Goal: Task Accomplishment & Management: Use online tool/utility

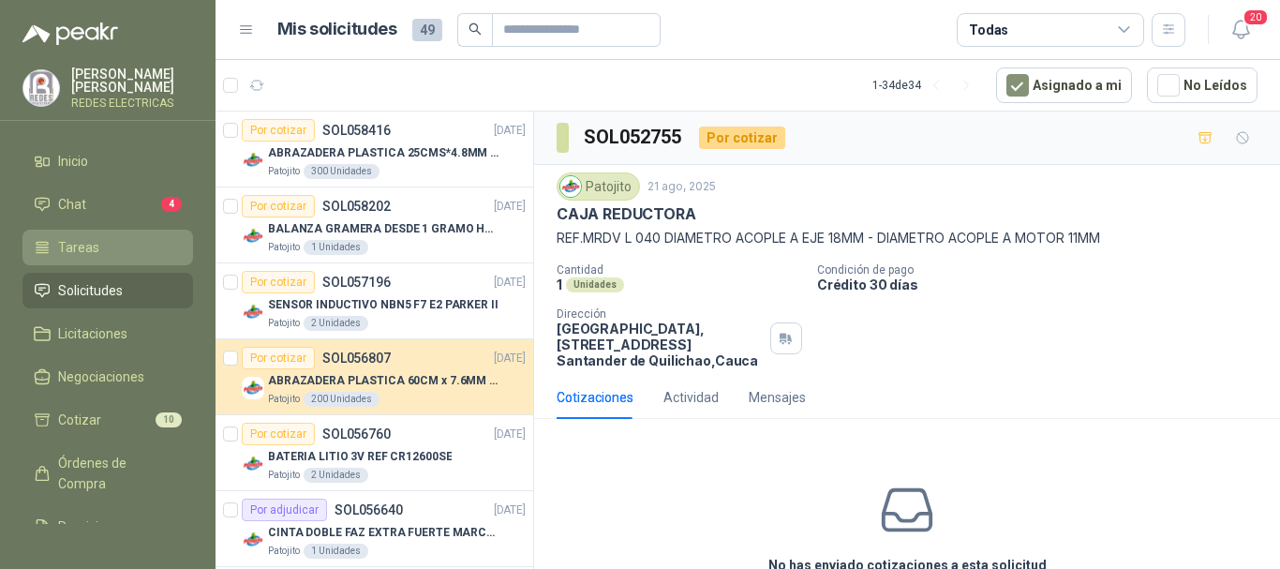
scroll to position [1300, 0]
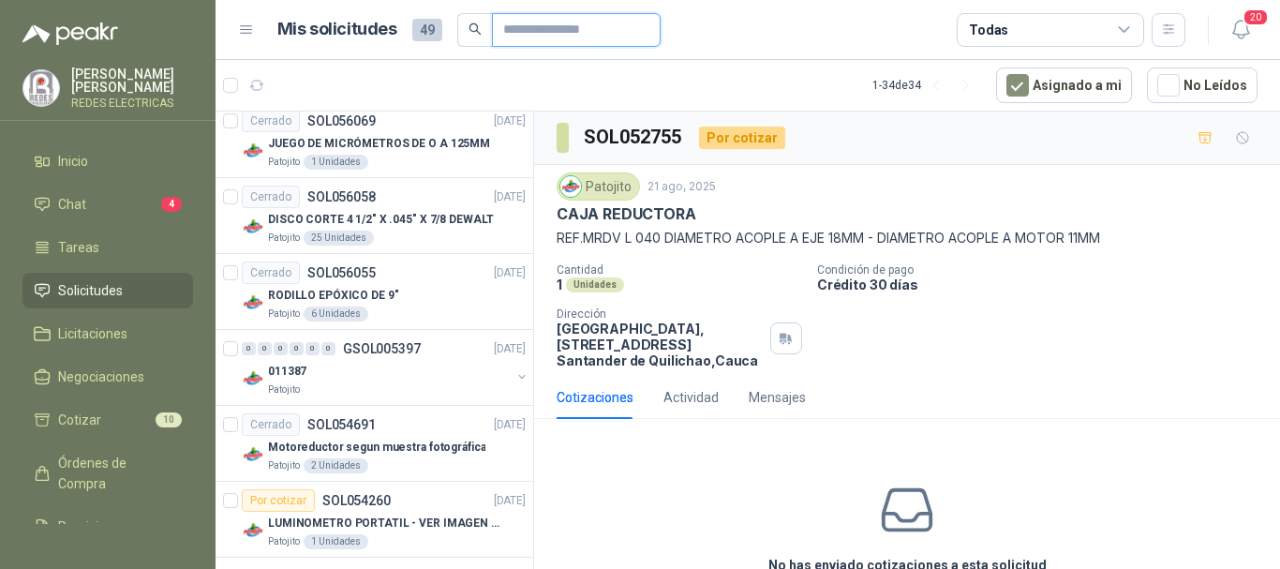
click at [529, 23] on input "text" at bounding box center [568, 30] width 131 height 32
paste input "*********"
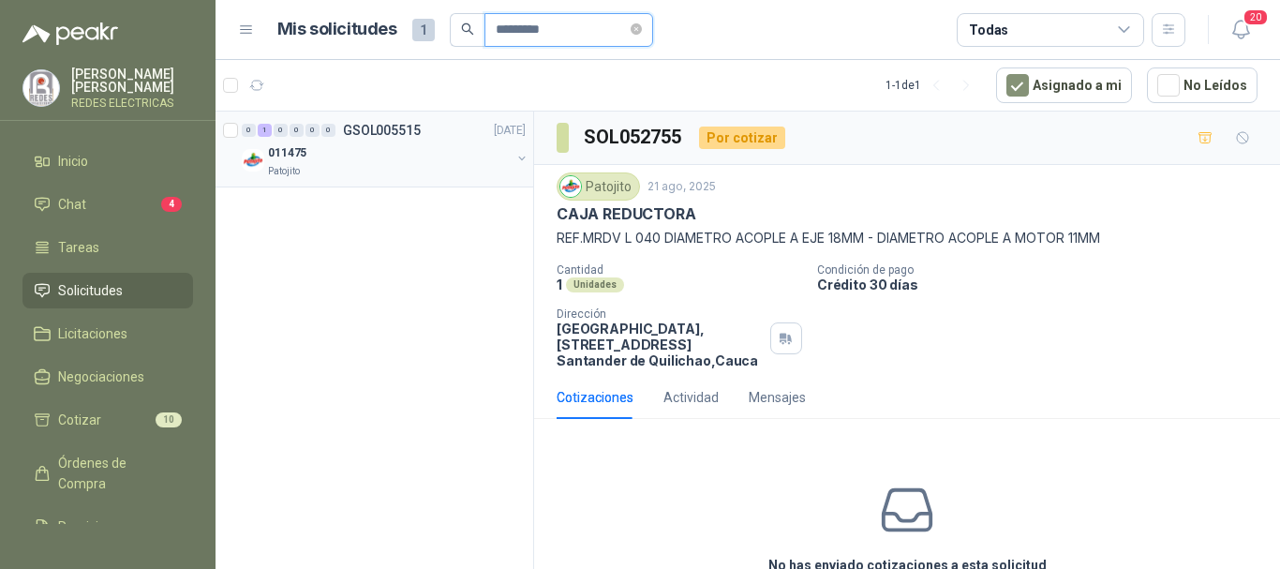
type input "*********"
click at [317, 155] on div "011475" at bounding box center [389, 152] width 243 height 22
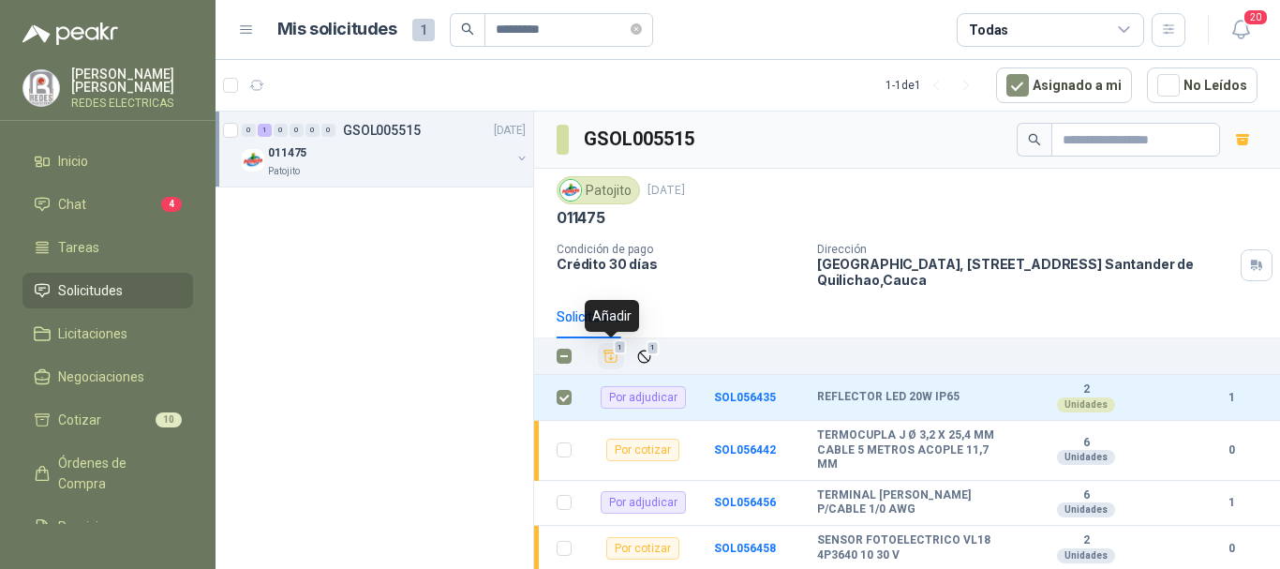
click at [619, 351] on span "1" at bounding box center [620, 347] width 13 height 15
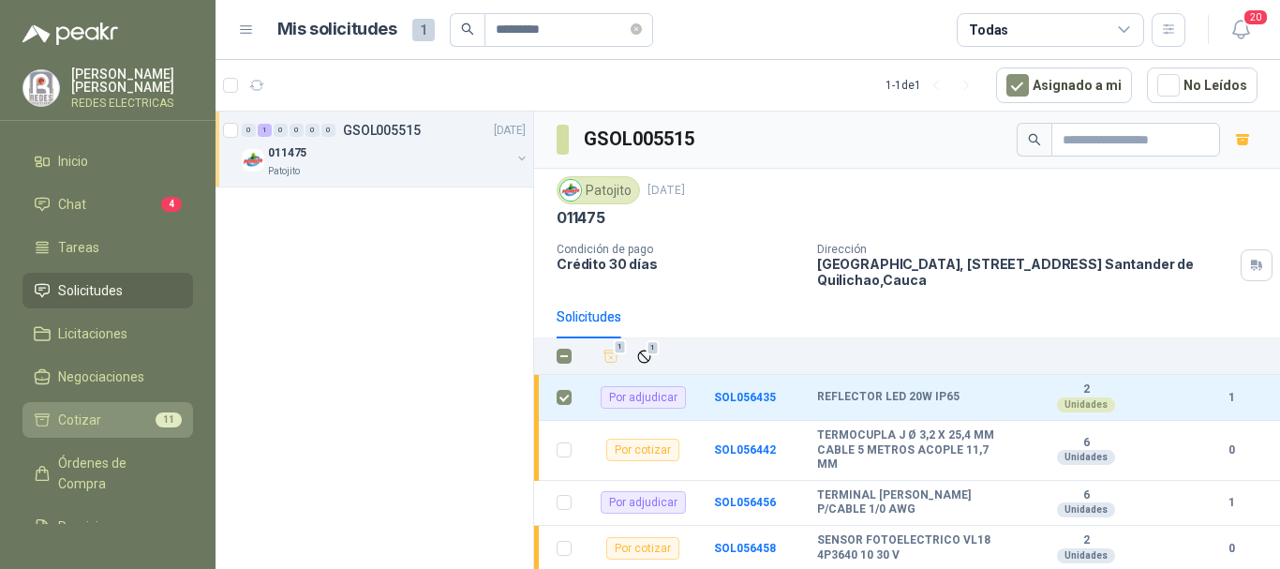
click at [92, 431] on link "Cotizar 11" at bounding box center [107, 420] width 171 height 36
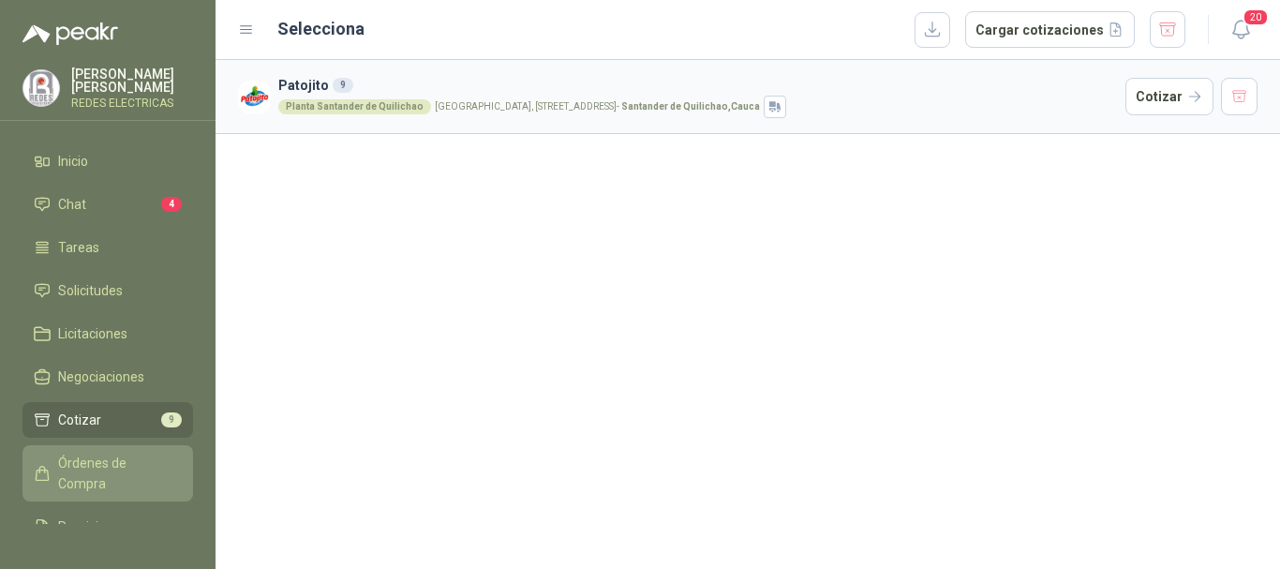
click at [82, 481] on span "Órdenes de Compra" at bounding box center [116, 473] width 117 height 41
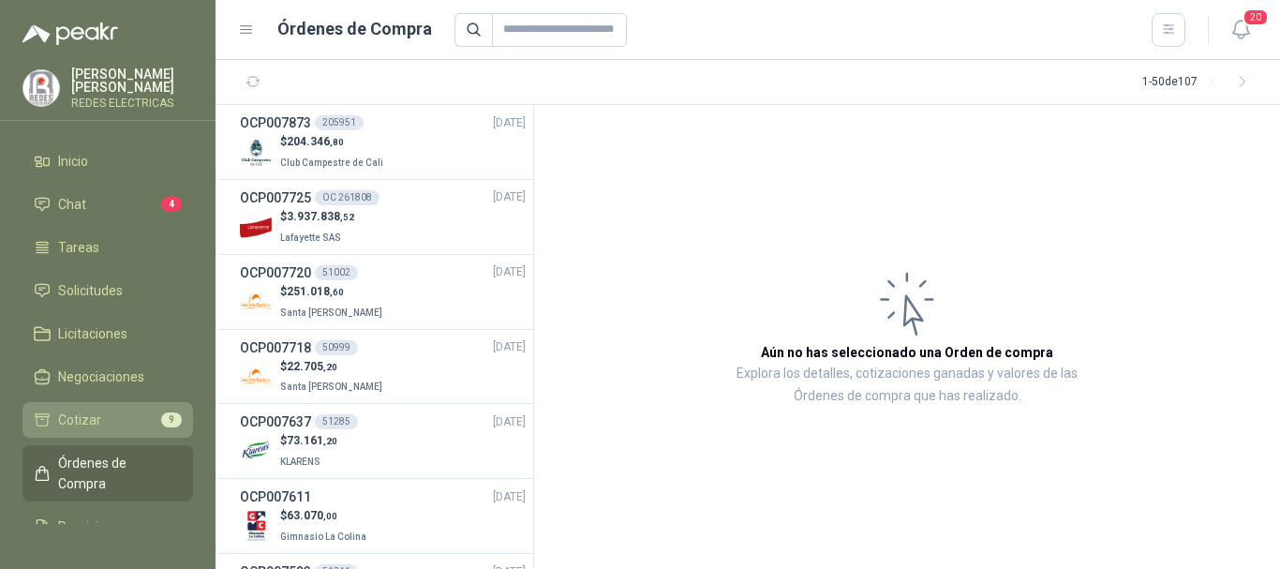
click at [100, 419] on li "Cotizar 9" at bounding box center [108, 419] width 148 height 21
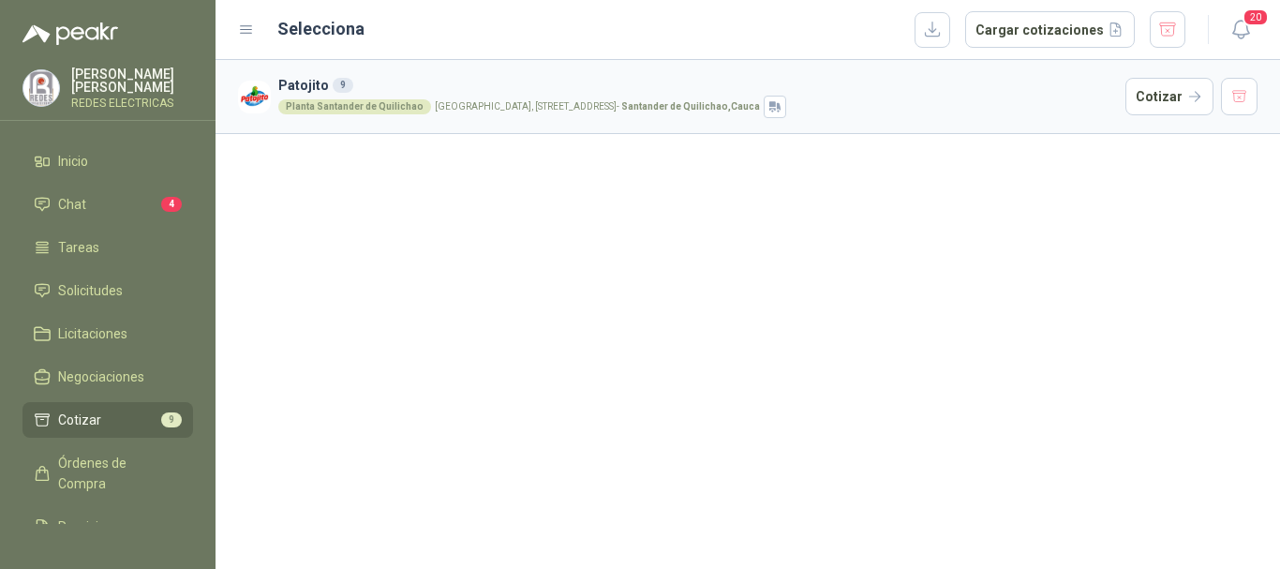
click at [381, 98] on div "Planta [GEOGRAPHIC_DATA], [STREET_ADDRESS]" at bounding box center [698, 107] width 840 height 22
click at [1184, 92] on button "Cotizar" at bounding box center [1169, 96] width 88 height 37
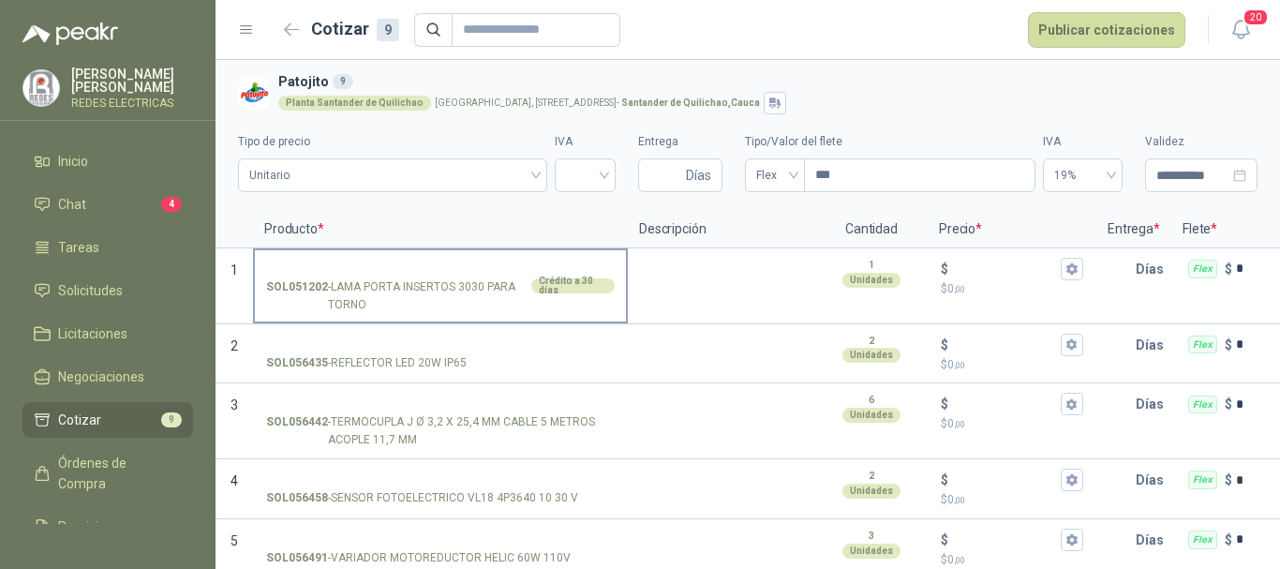
click at [383, 298] on p "SOL051202 - LAMA PORTA INSERTOS 3030 PARA TORNO" at bounding box center [396, 296] width 261 height 36
click at [383, 276] on input "SOL051202 - LAMA PORTA INSERTOS 3030 PARA TORNO Crédito a 30 [PERSON_NAME]" at bounding box center [440, 269] width 349 height 14
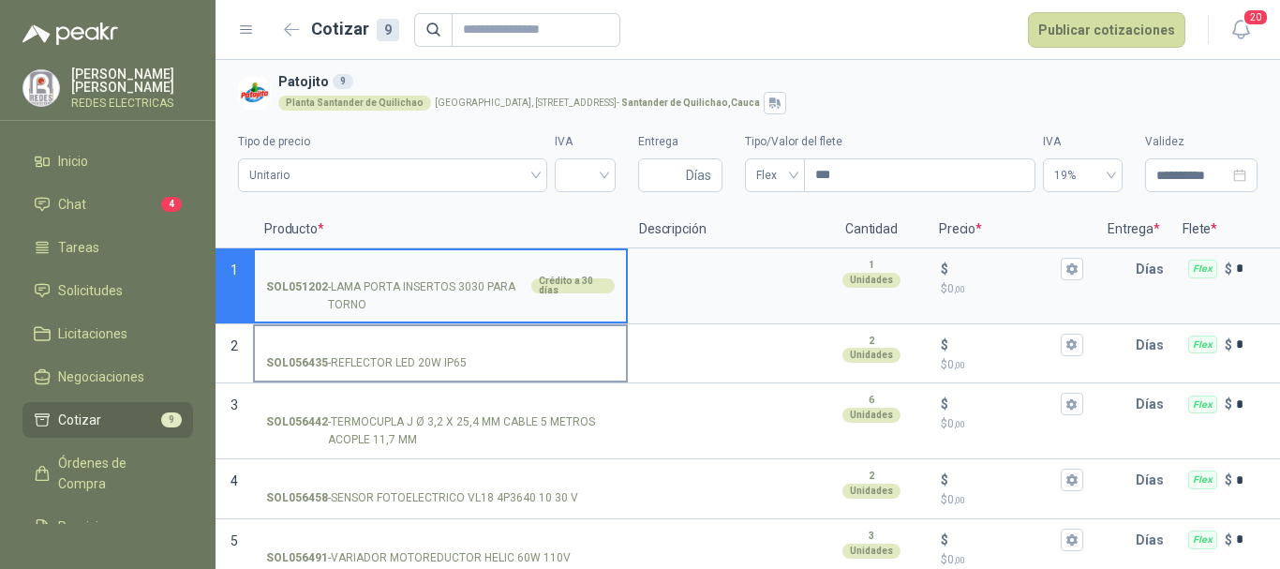
click at [389, 351] on label "SOL056435 - REFLECTOR LED 20W IP65" at bounding box center [440, 352] width 371 height 53
click at [389, 351] on input "SOL056435 - REFLECTOR LED 20W IP65" at bounding box center [440, 345] width 349 height 14
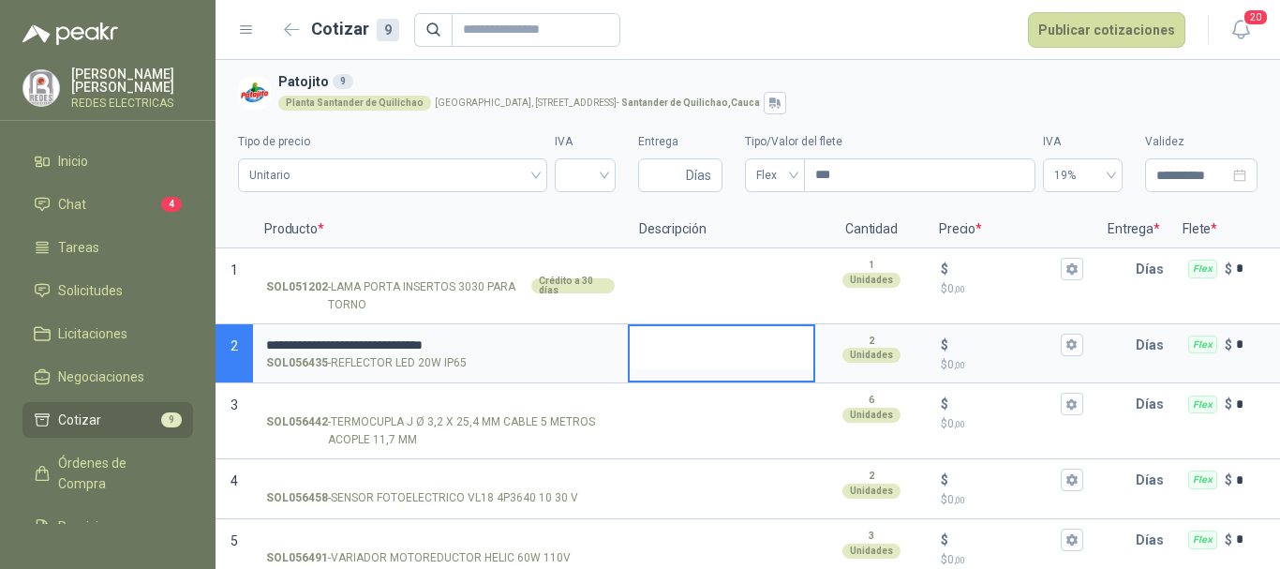
click at [712, 350] on textarea at bounding box center [722, 347] width 184 height 43
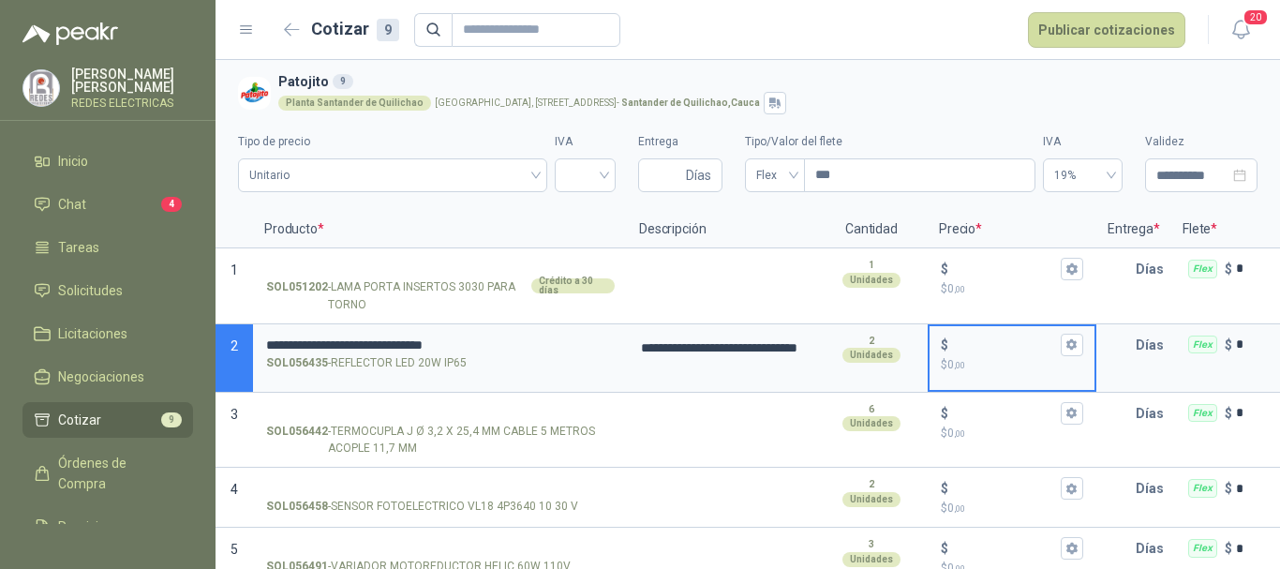
click at [1007, 342] on input "$ $ 0 ,00" at bounding box center [1004, 344] width 105 height 14
click at [355, 172] on span "Unitario" at bounding box center [392, 175] width 287 height 28
type input "******"
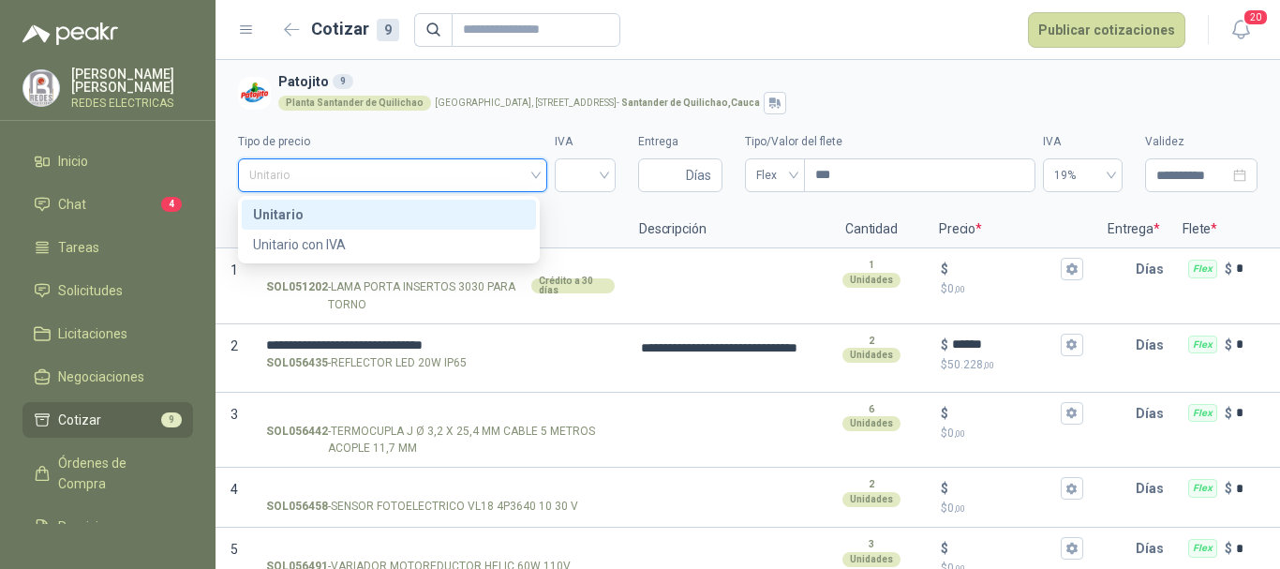
click at [373, 211] on div "Unitario" at bounding box center [389, 214] width 272 height 21
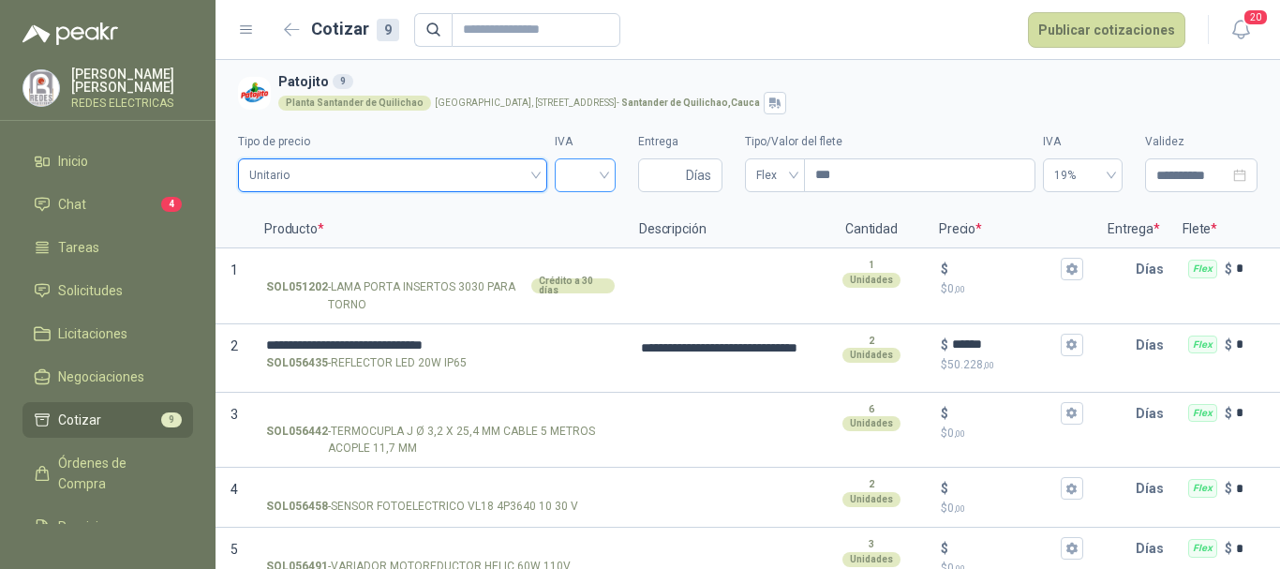
click at [584, 174] on input "search" at bounding box center [585, 173] width 38 height 28
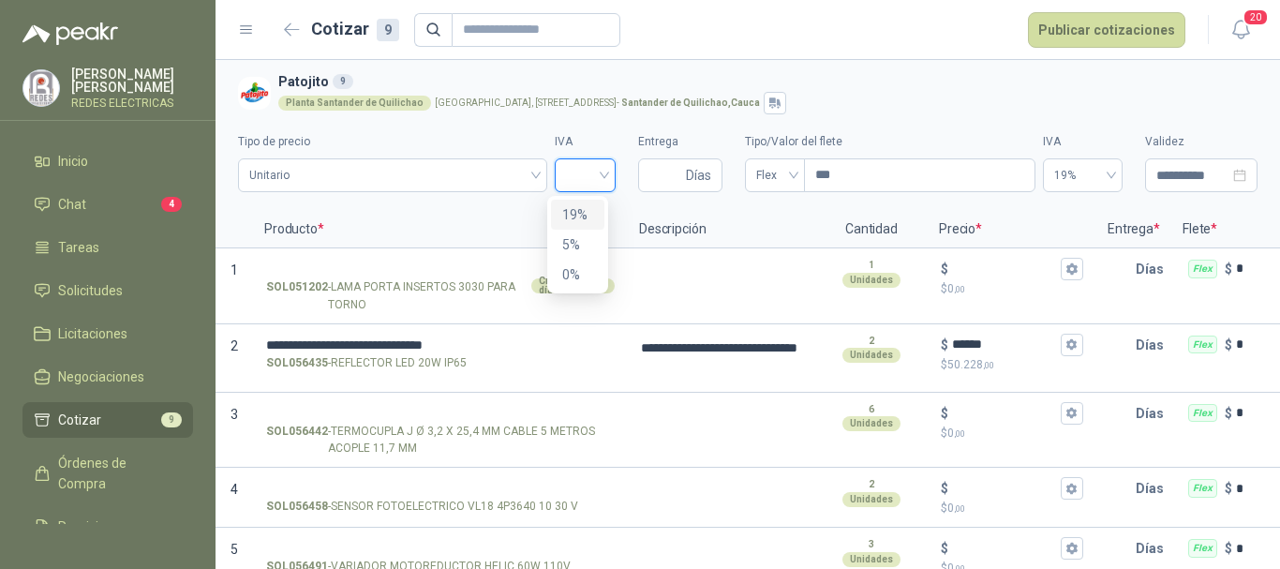
click at [585, 217] on div "19%" at bounding box center [577, 214] width 31 height 21
click at [658, 172] on input "Entrega" at bounding box center [665, 175] width 33 height 32
type input "*"
click at [772, 167] on span "Flex" at bounding box center [774, 175] width 37 height 28
type input "*"
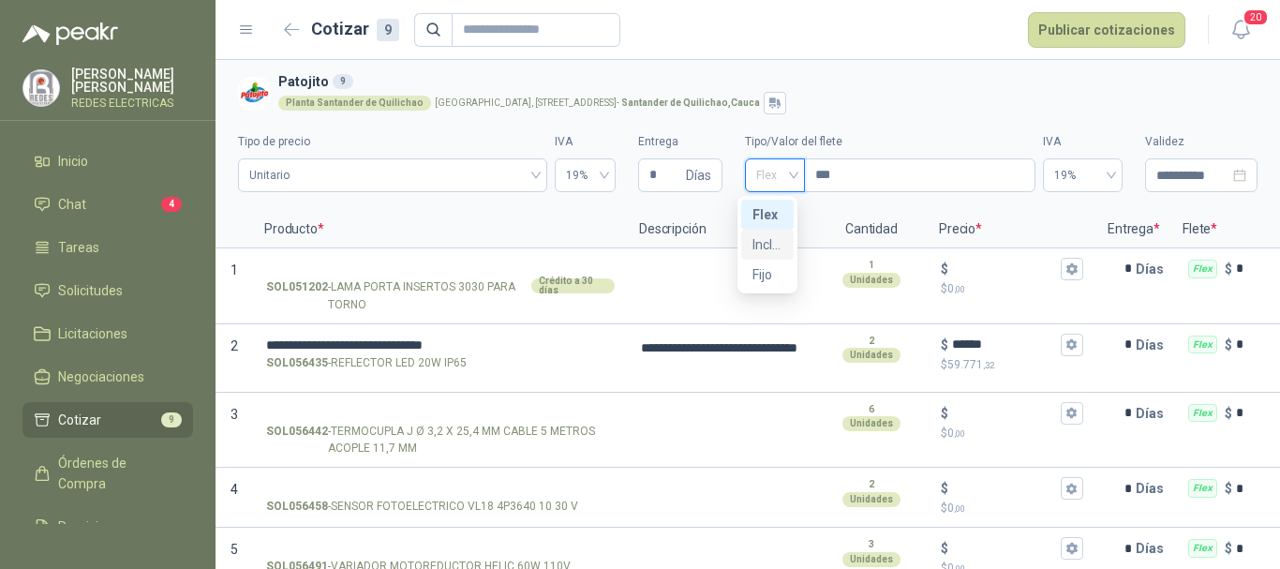
click at [764, 236] on div "Incluido" at bounding box center [767, 244] width 30 height 21
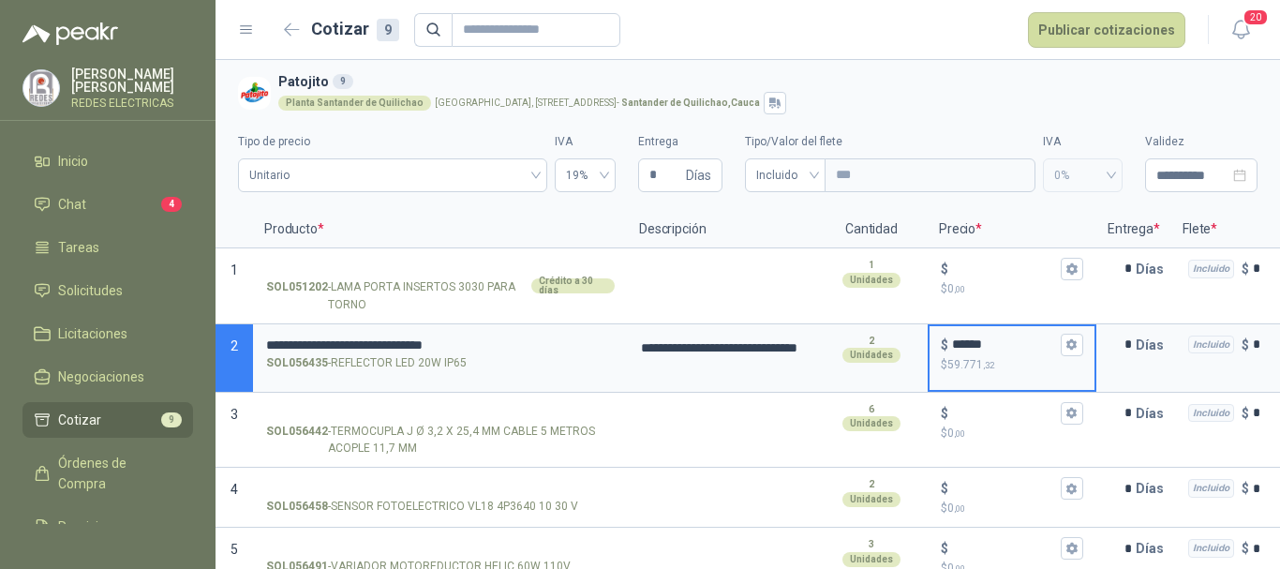
click at [1007, 345] on input "******" at bounding box center [1004, 344] width 105 height 14
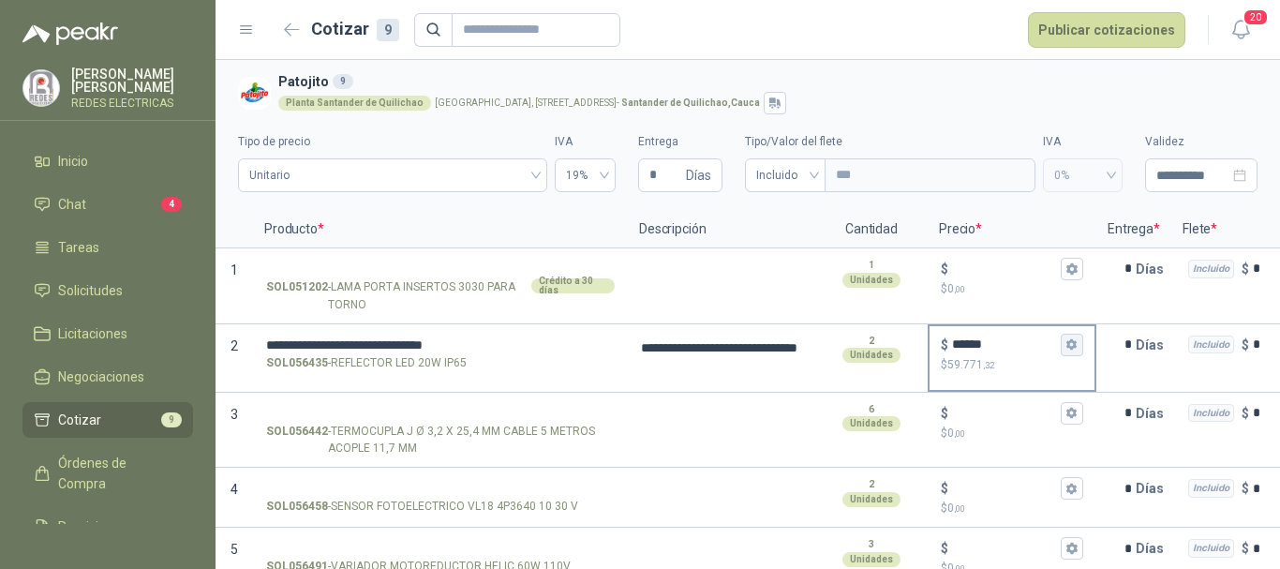
click at [1071, 349] on icon "button" at bounding box center [1071, 344] width 10 height 11
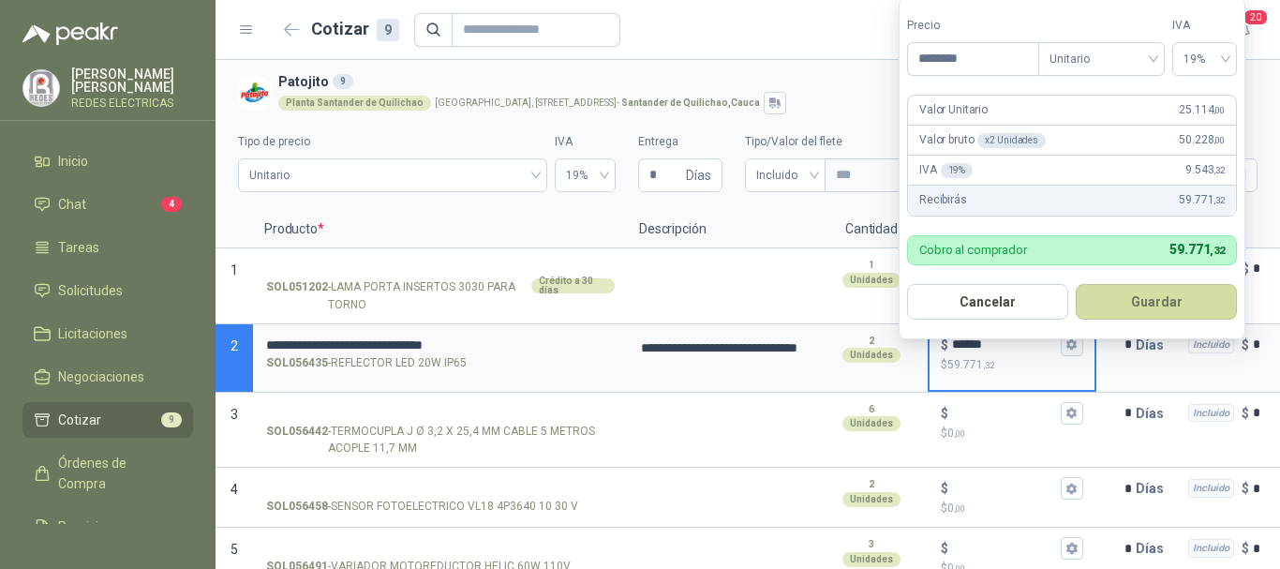
click at [1073, 348] on icon "button" at bounding box center [1071, 344] width 10 height 11
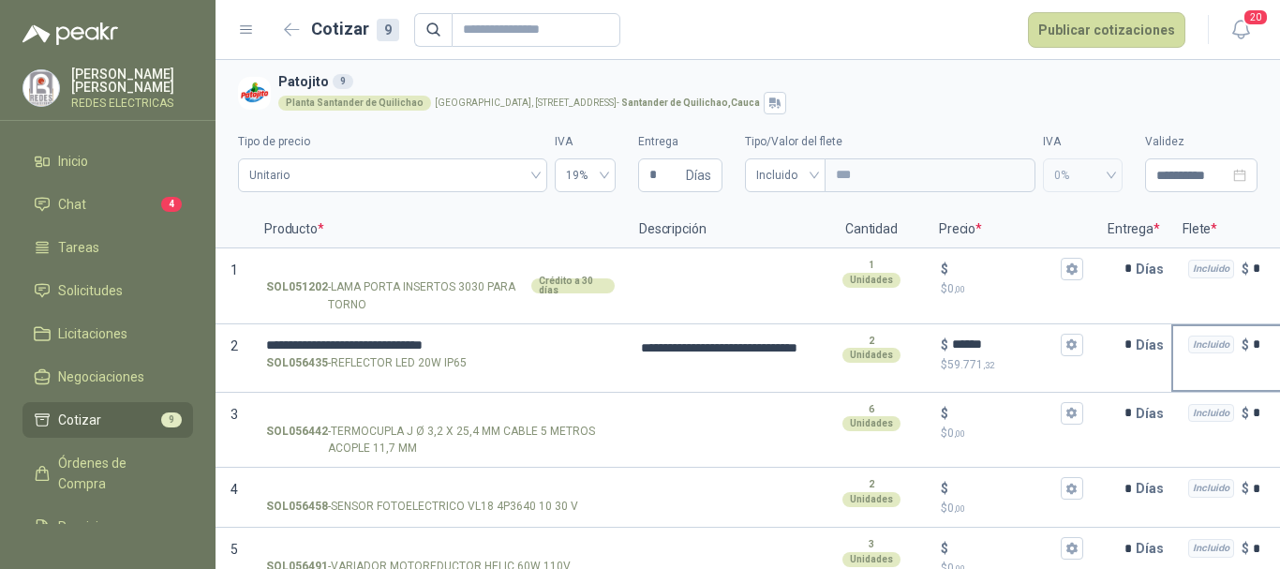
click at [1192, 359] on div "Incluido $ *" at bounding box center [1265, 344] width 184 height 37
click at [1131, 29] on button "Publicar cotizaciones" at bounding box center [1106, 30] width 157 height 36
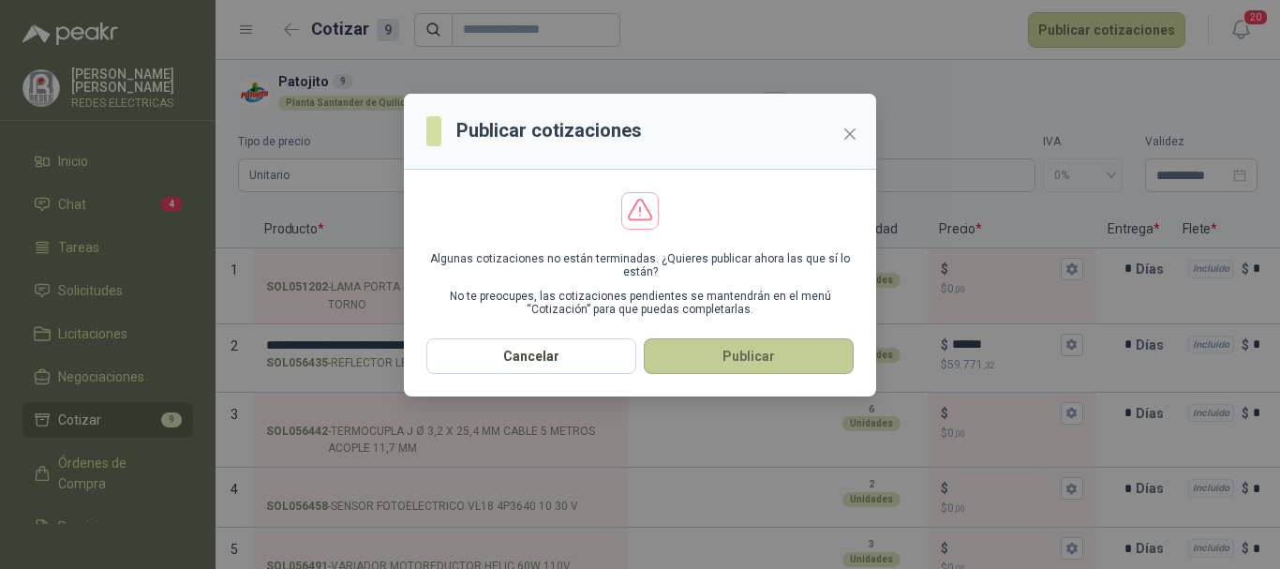
click at [722, 369] on button "Publicar" at bounding box center [749, 356] width 210 height 36
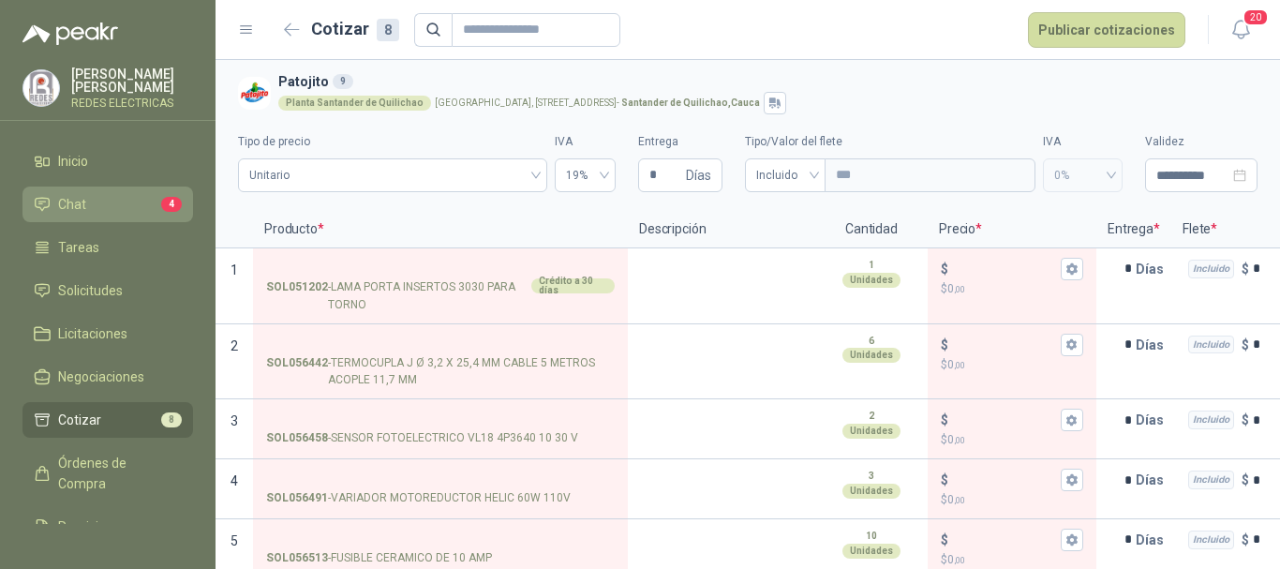
click at [98, 190] on link "Chat 4" at bounding box center [107, 204] width 171 height 36
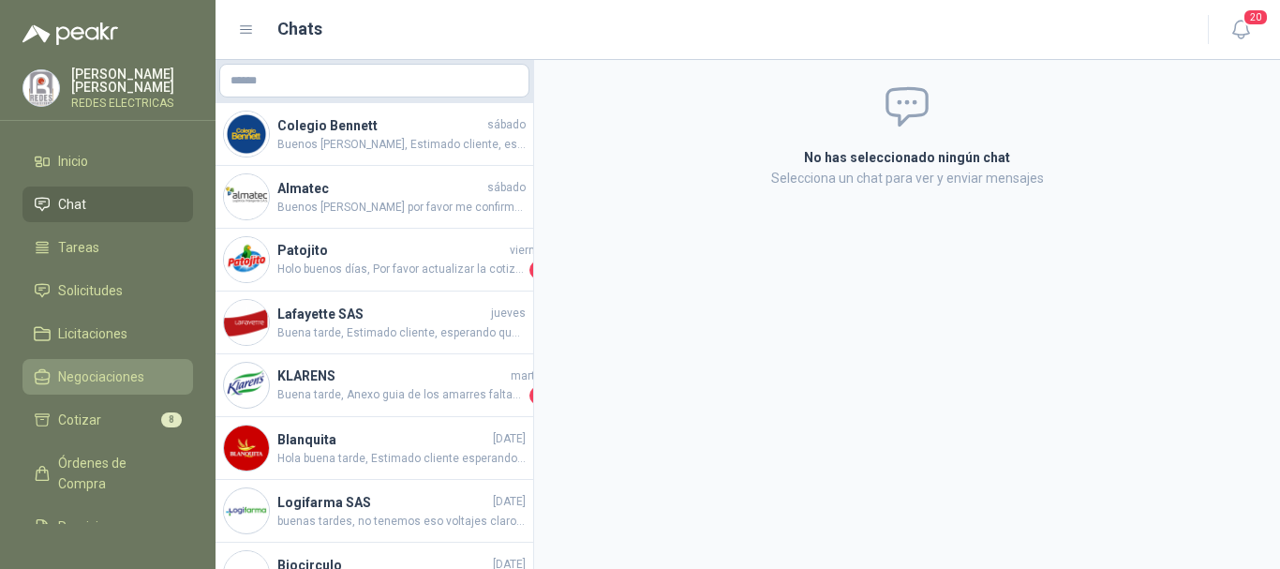
click at [127, 385] on span "Negociaciones" at bounding box center [101, 376] width 86 height 21
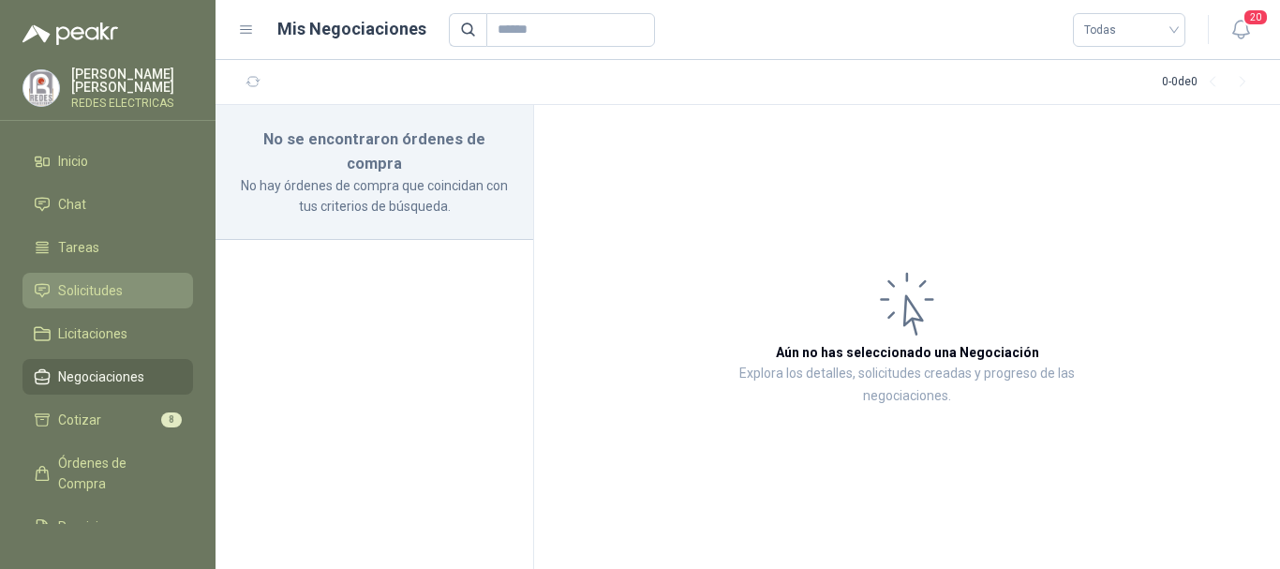
click at [109, 284] on span "Solicitudes" at bounding box center [90, 290] width 65 height 21
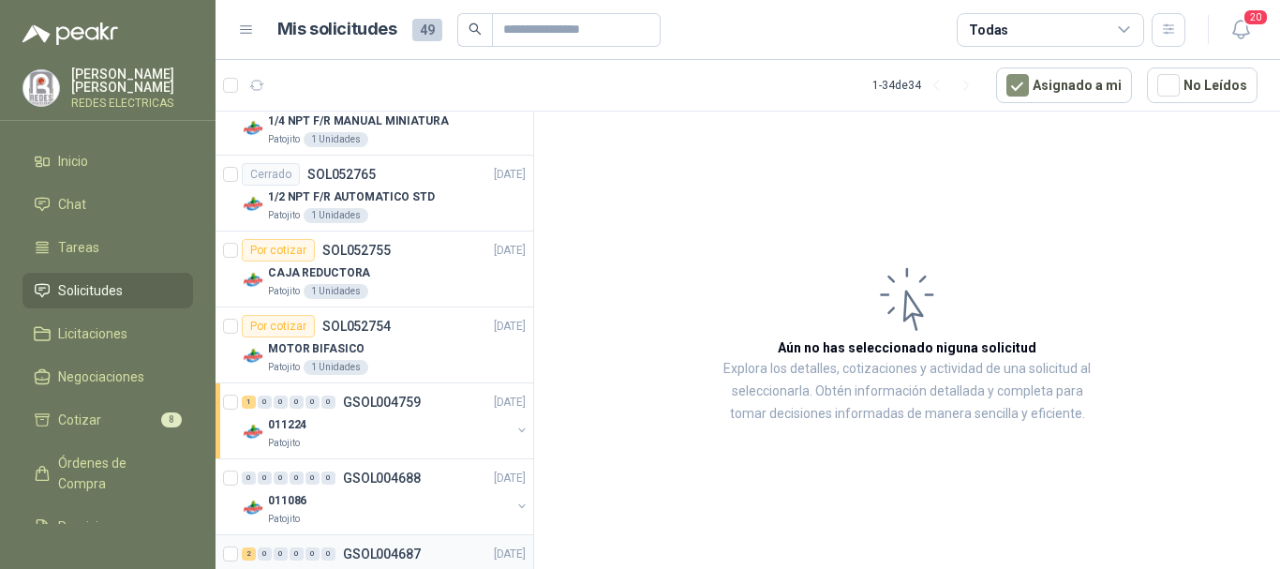
scroll to position [2143, 0]
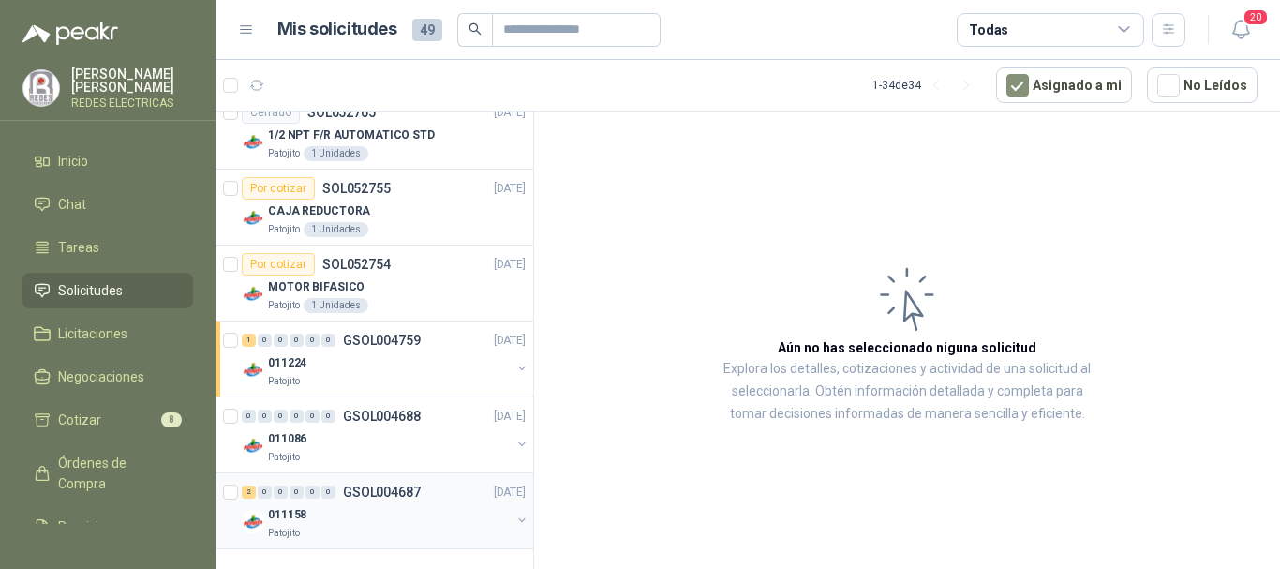
click at [359, 501] on div "2 0 0 0 0 0 GSOL004687 [DATE]" at bounding box center [386, 492] width 288 height 22
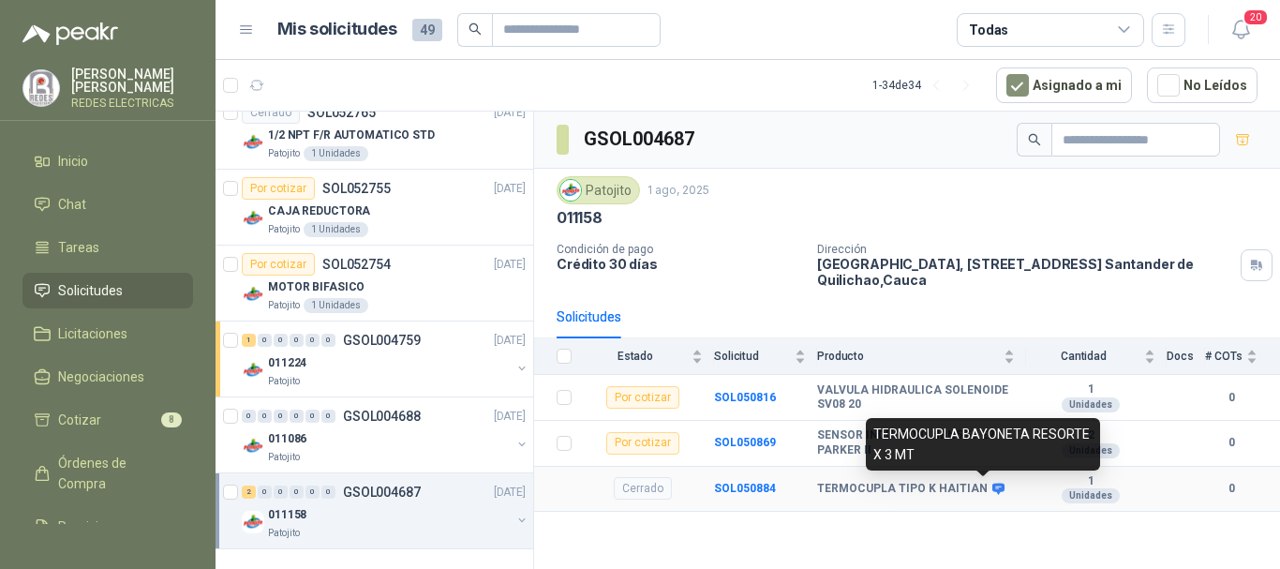
click at [992, 487] on icon at bounding box center [998, 488] width 12 height 11
